Goal: Information Seeking & Learning: Learn about a topic

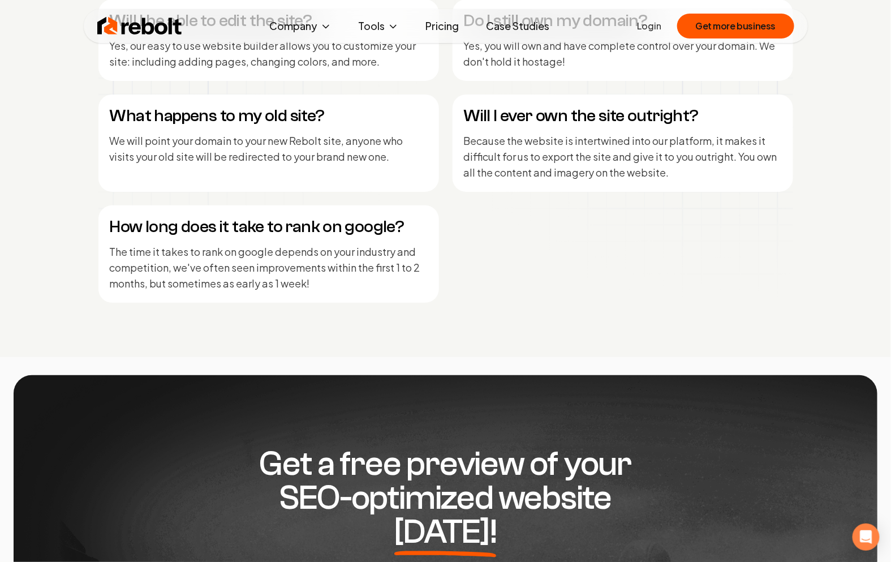
scroll to position [5770, 0]
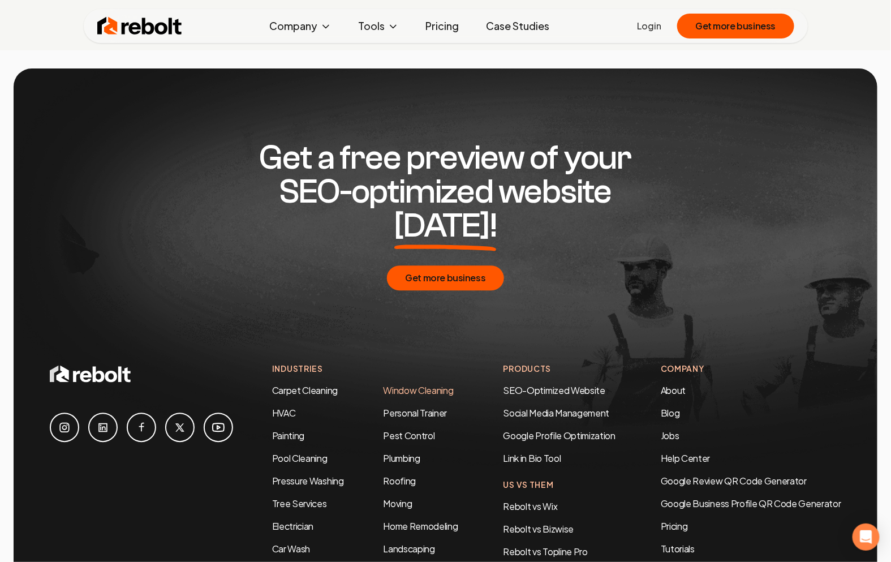
click at [437, 384] on link "Window Cleaning" at bounding box center [418, 390] width 70 height 12
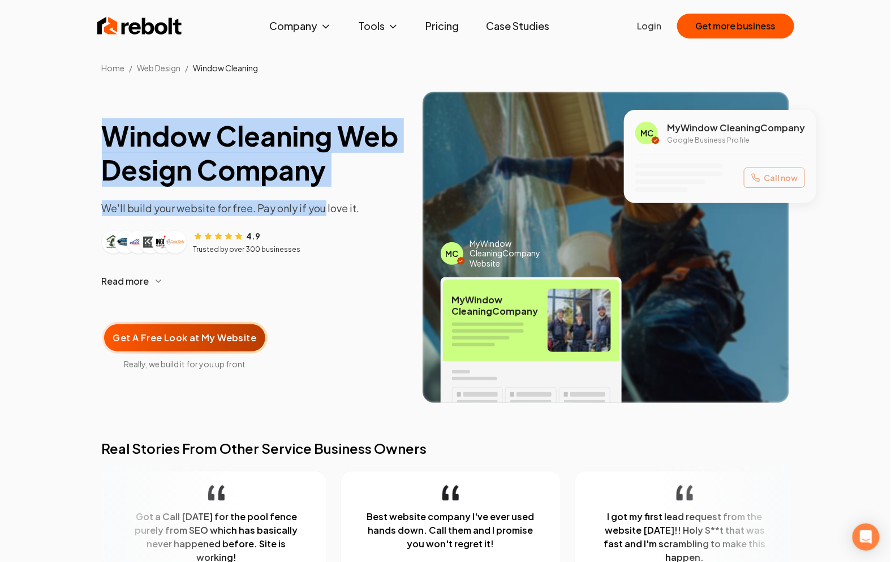
drag, startPoint x: 247, startPoint y: 95, endPoint x: 322, endPoint y: 205, distance: 133.0
click at [322, 205] on div "Window Cleaning Web Design Company We'll build your website for free. Pay only …" at bounding box center [446, 247] width 688 height 311
click at [322, 205] on p "We'll build your website for free. Pay only if you love it." at bounding box center [253, 208] width 303 height 16
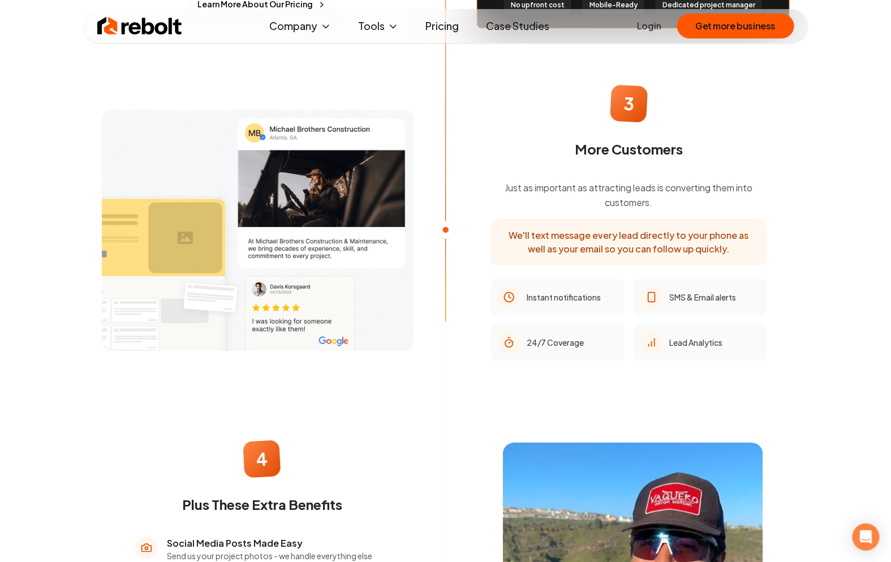
scroll to position [1016, 0]
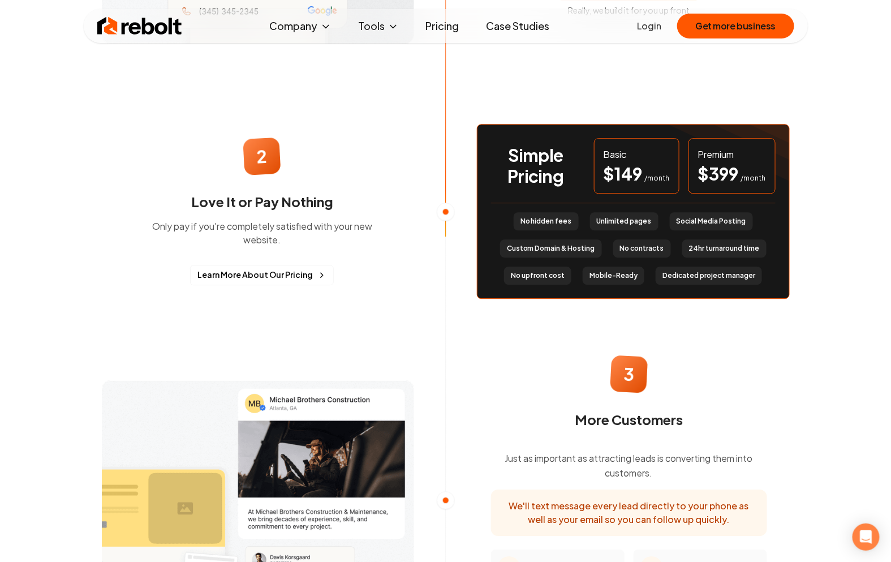
click at [170, 33] on img at bounding box center [139, 26] width 85 height 23
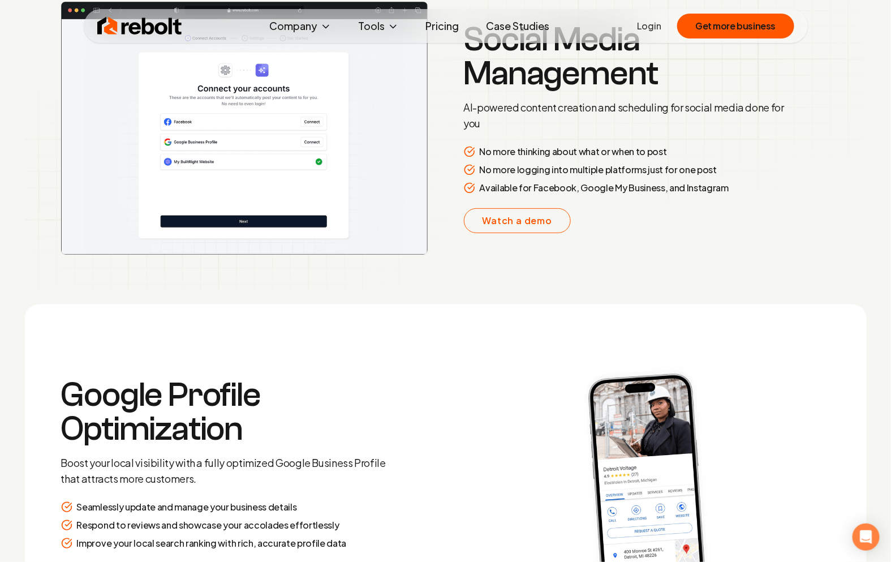
scroll to position [2138, 0]
